Goal: Information Seeking & Learning: Learn about a topic

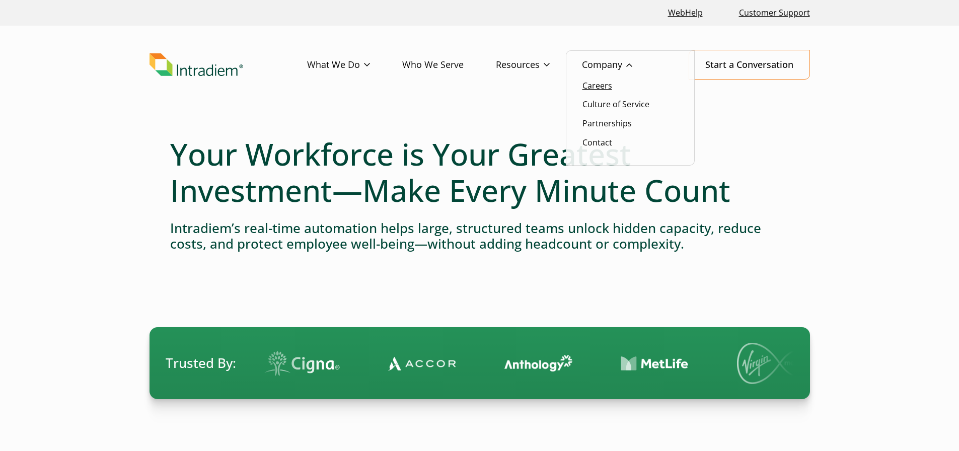
click at [595, 89] on link "Careers" at bounding box center [597, 85] width 30 height 11
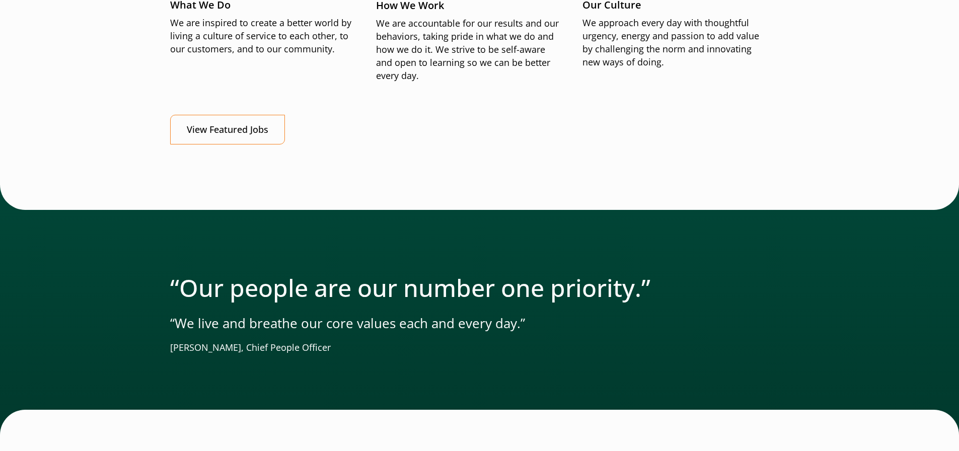
scroll to position [1301, 0]
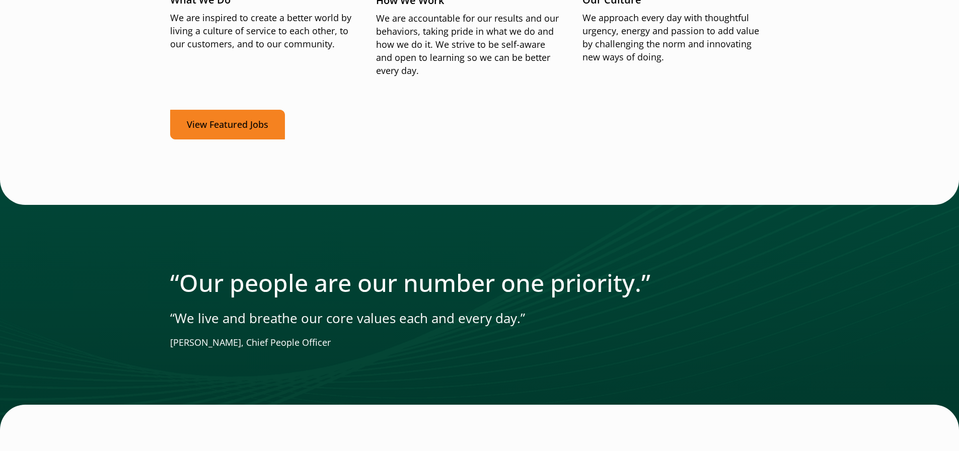
click at [241, 126] on link "View Featured Jobs" at bounding box center [227, 125] width 115 height 30
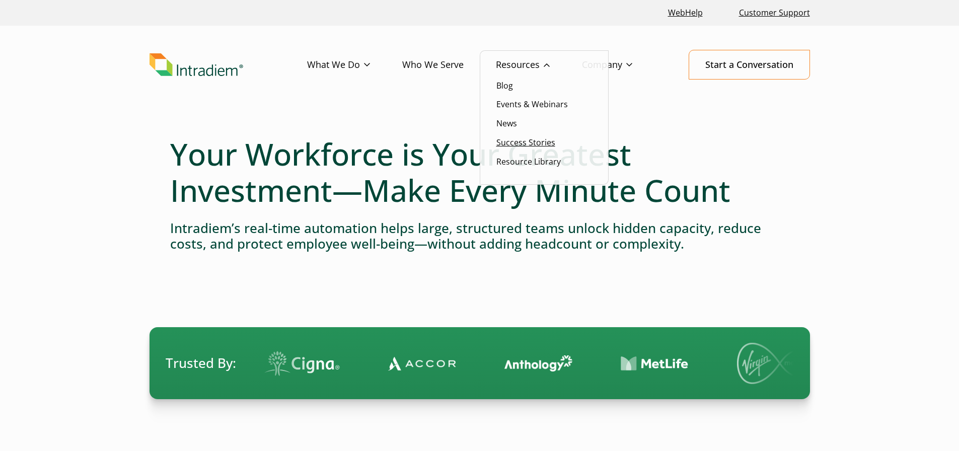
click at [508, 143] on link "Success Stories" at bounding box center [525, 142] width 59 height 11
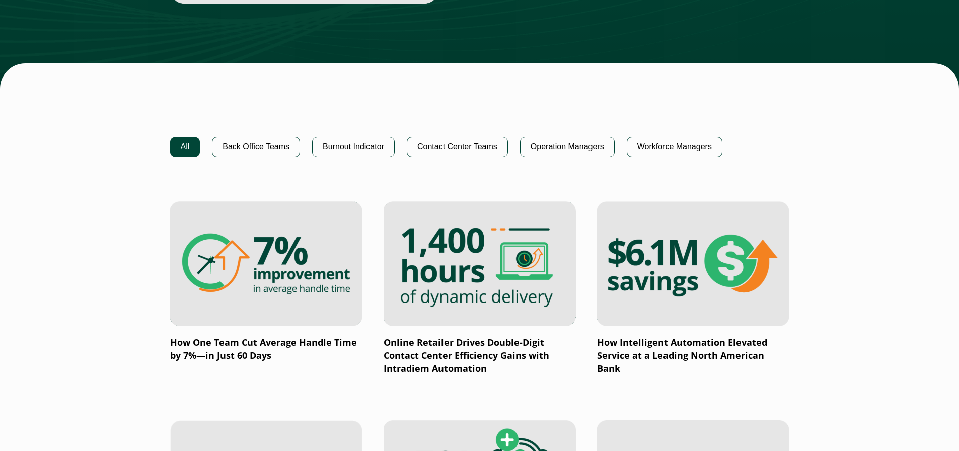
scroll to position [596, 0]
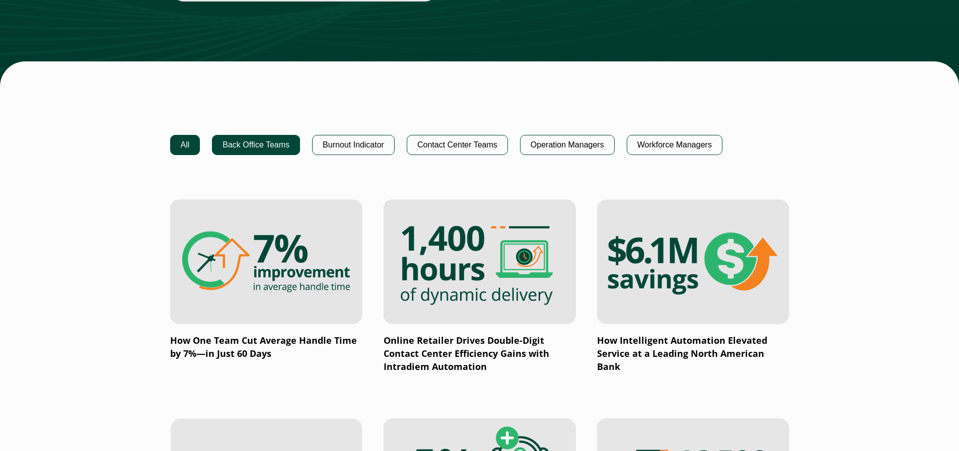
click at [271, 135] on button "Back Office Teams" at bounding box center [256, 145] width 88 height 20
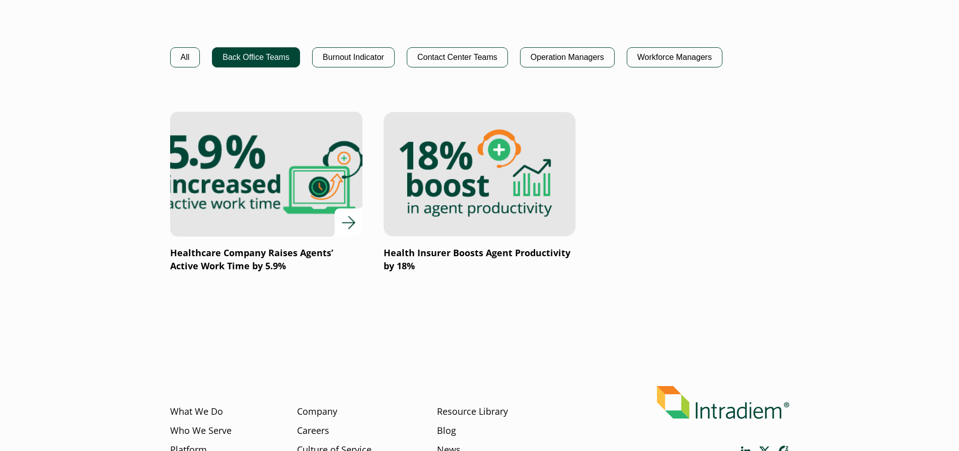
scroll to position [686, 0]
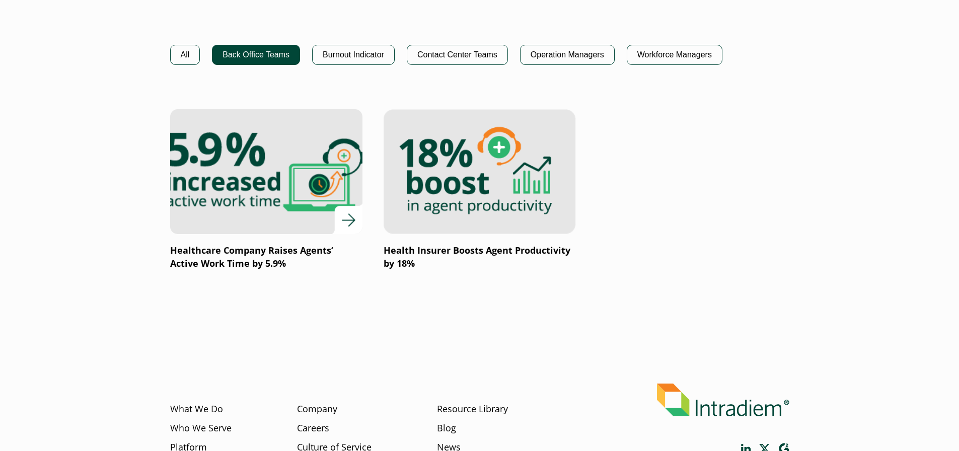
click at [298, 263] on p "Healthcare Company Raises Agents’ Active Work Time by 5.9%" at bounding box center [266, 257] width 192 height 26
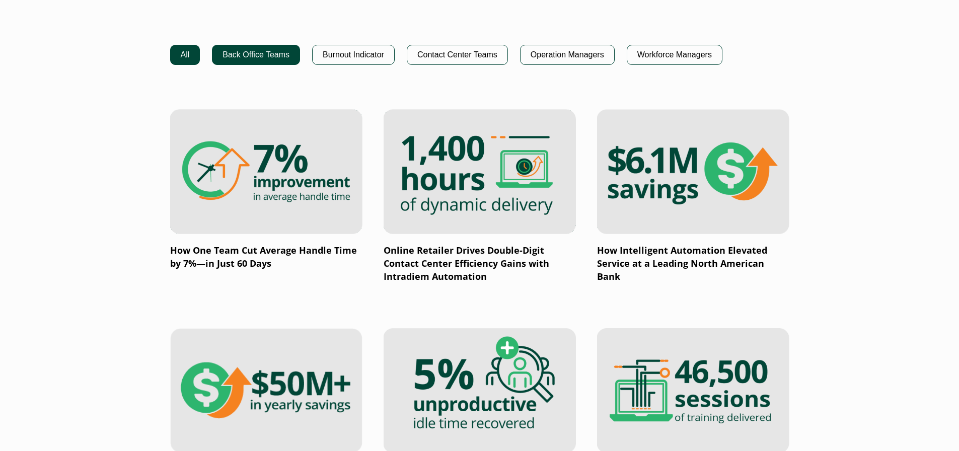
click at [287, 48] on button "Back Office Teams" at bounding box center [256, 55] width 88 height 20
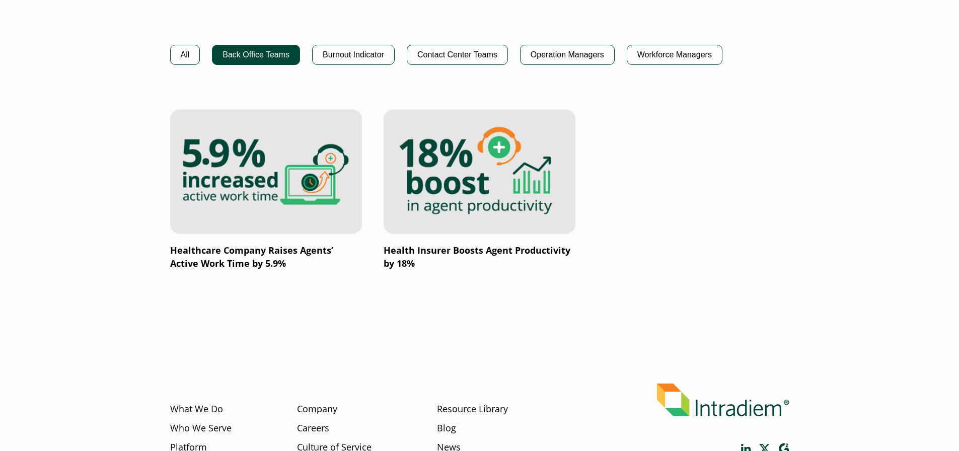
scroll to position [607, 0]
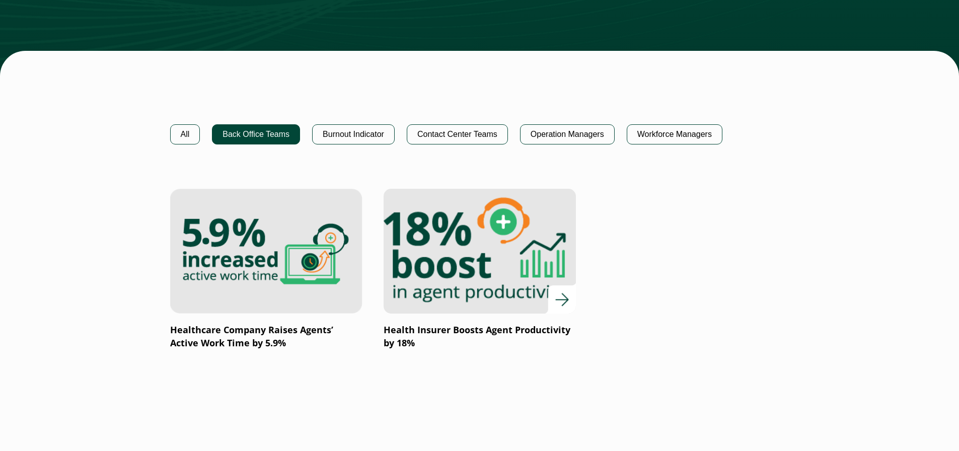
click at [444, 305] on img at bounding box center [479, 251] width 231 height 150
